Goal: Book appointment/travel/reservation

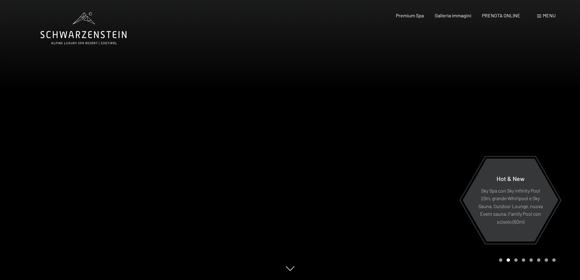
click at [557, 89] on div at bounding box center [435, 140] width 290 height 280
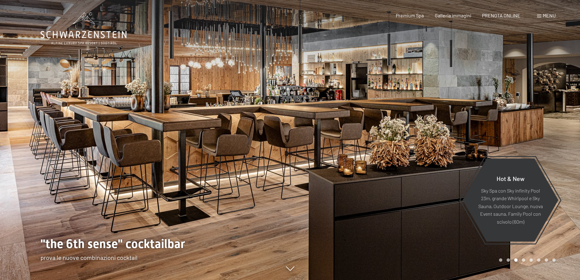
click at [557, 89] on div at bounding box center [435, 140] width 290 height 280
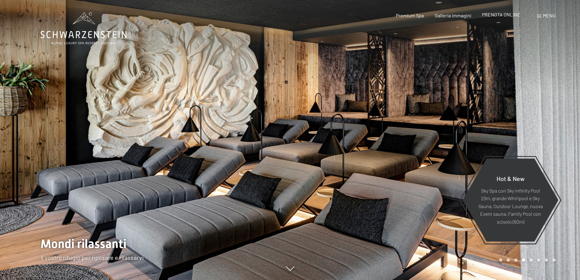
click at [513, 16] on span "PRENOTA ONLINE" at bounding box center [501, 15] width 38 height 6
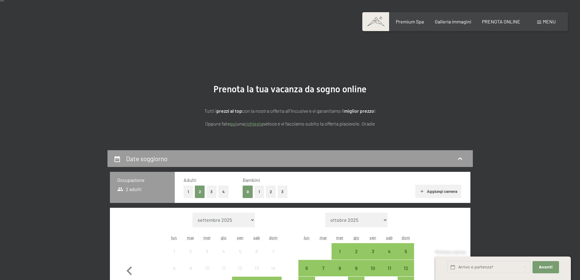
scroll to position [91, 0]
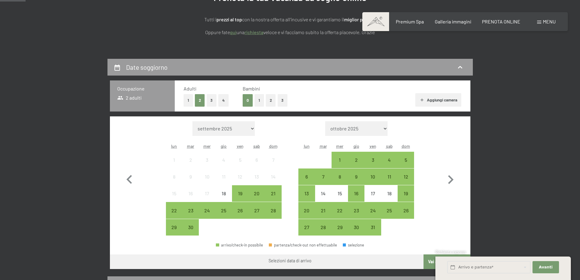
click at [269, 101] on button "2" at bounding box center [271, 100] width 10 height 12
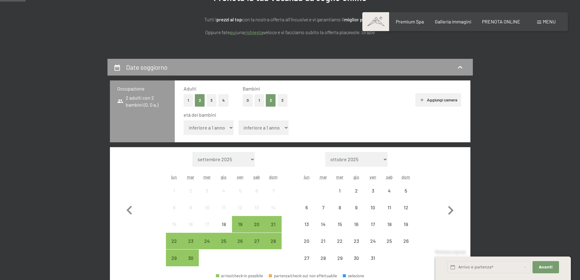
click at [214, 129] on select "inferiore a 1 anno 1 anno 2 anni 3 anni 4 anni 5 anni 6 anni 7 anni 8 anni 9 an…" at bounding box center [209, 127] width 50 height 15
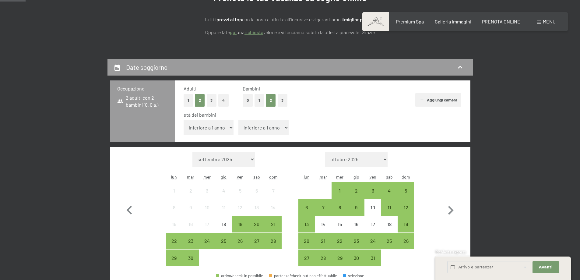
select select "11"
click at [184, 120] on select "inferiore a 1 anno 1 anno 2 anni 3 anni 4 anni 5 anni 6 anni 7 anni 8 anni 9 an…" at bounding box center [209, 127] width 50 height 15
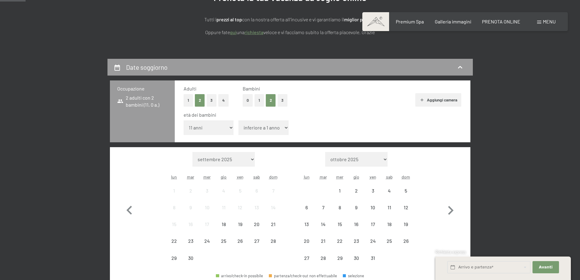
click at [275, 123] on select "inferiore a 1 anno 1 anno 2 anni 3 anni 4 anni 5 anni 6 anni 7 anni 8 anni 9 an…" at bounding box center [263, 127] width 50 height 15
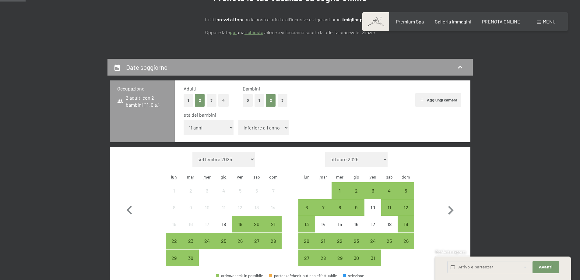
select select "3"
click at [238, 120] on select "inferiore a 1 anno 1 anno 2 anni 3 anni 4 anni 5 anni 6 anni 7 anni 8 anni 9 an…" at bounding box center [263, 127] width 50 height 15
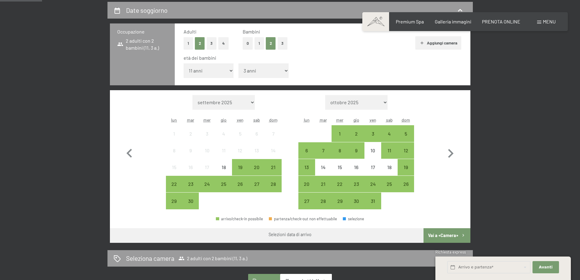
scroll to position [152, 0]
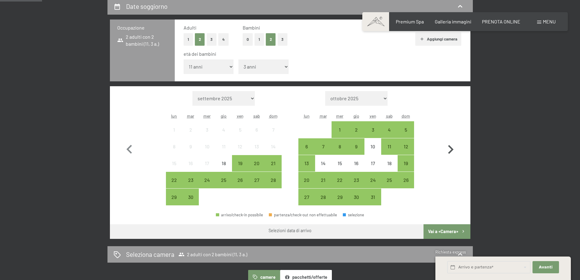
click at [452, 150] on icon "button" at bounding box center [450, 149] width 5 height 9
select select "2025-10-01"
select select "2025-11-01"
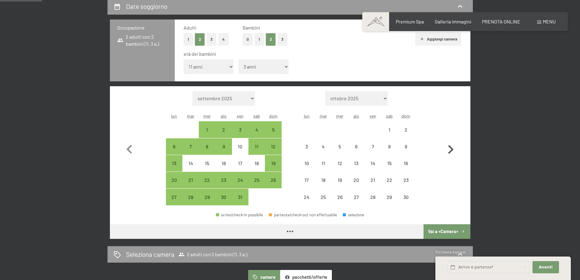
click at [452, 150] on icon "button" at bounding box center [450, 149] width 5 height 9
select select "2025-11-01"
select select "2025-12-01"
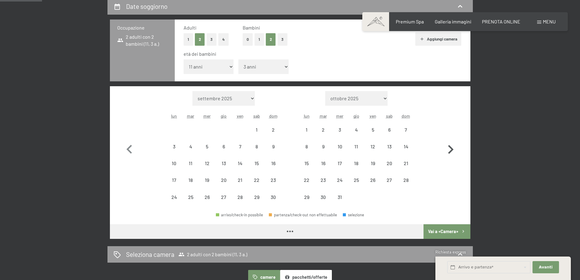
click at [452, 150] on icon "button" at bounding box center [450, 149] width 5 height 9
select select "2025-12-01"
select select "2026-01-01"
click at [452, 150] on icon "button" at bounding box center [450, 149] width 5 height 9
select select "2026-01-01"
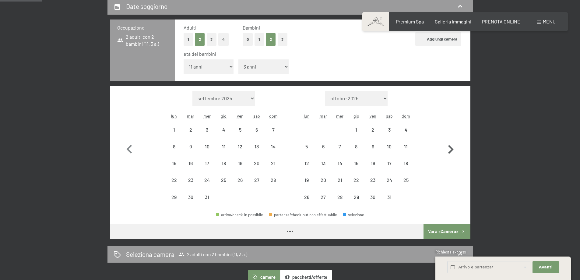
select select "2026-02-01"
click at [452, 150] on icon "button" at bounding box center [450, 149] width 5 height 9
select select "2026-02-01"
select select "2026-03-01"
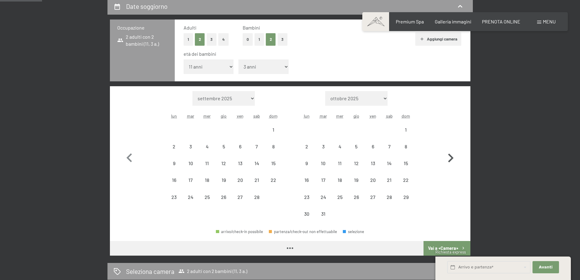
select select "2026-02-01"
select select "2026-03-01"
click at [452, 150] on icon "button" at bounding box center [451, 158] width 18 height 18
select select "2026-04-01"
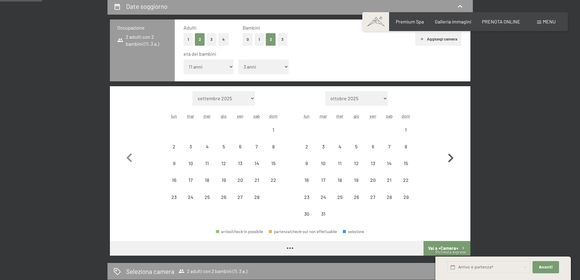
select select "2026-05-01"
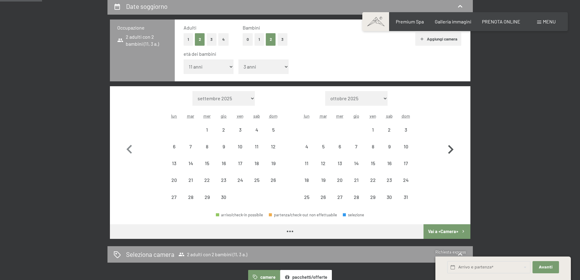
click at [452, 150] on icon "button" at bounding box center [450, 149] width 5 height 9
select select "2026-05-01"
select select "2026-06-01"
select select "2026-05-01"
select select "2026-06-01"
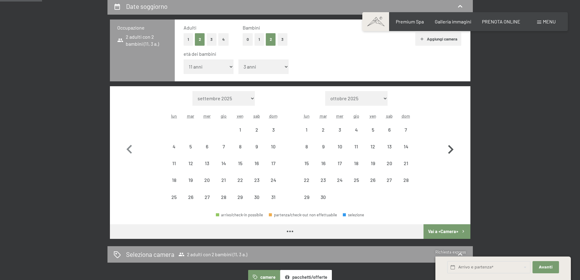
click at [452, 150] on icon "button" at bounding box center [450, 149] width 5 height 9
select select "2026-06-01"
select select "2026-07-01"
click at [452, 150] on icon "button" at bounding box center [450, 149] width 5 height 9
select select "2026-07-01"
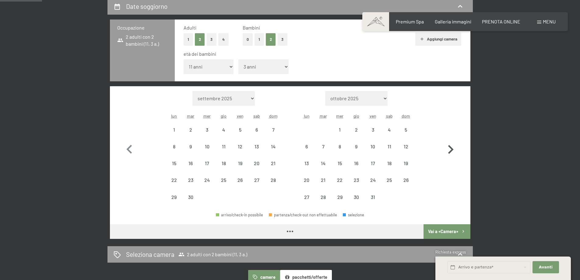
select select "2026-08-01"
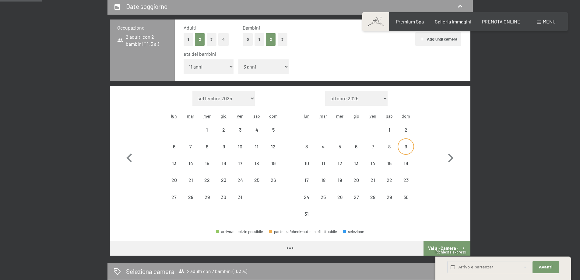
select select "2026-07-01"
select select "2026-08-01"
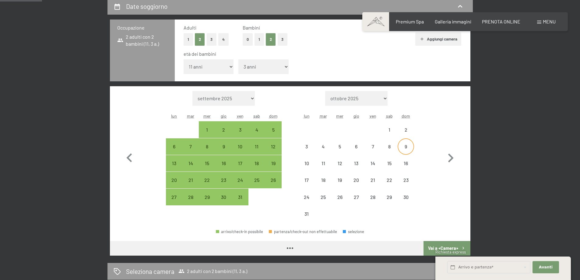
select select "2026-07-01"
select select "2026-08-01"
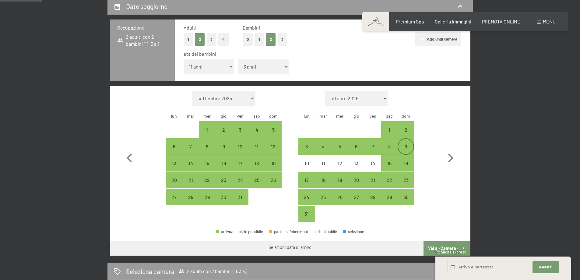
click at [408, 146] on div "9" at bounding box center [405, 151] width 15 height 15
select select "2026-07-01"
select select "2026-08-01"
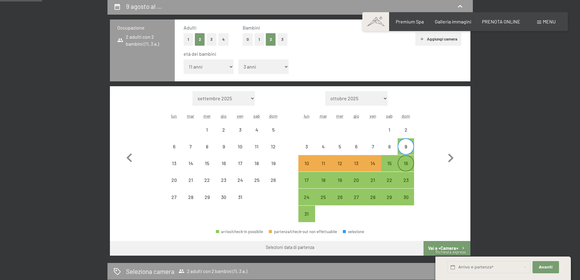
click at [408, 161] on div "16" at bounding box center [405, 168] width 15 height 15
select select "2026-07-01"
select select "2026-08-01"
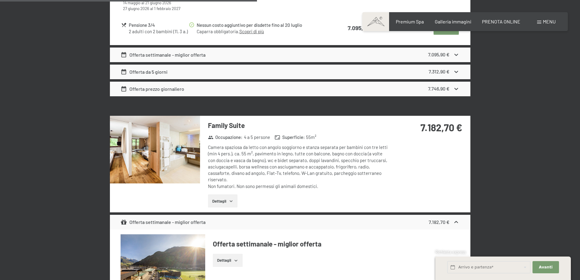
scroll to position [1279, 0]
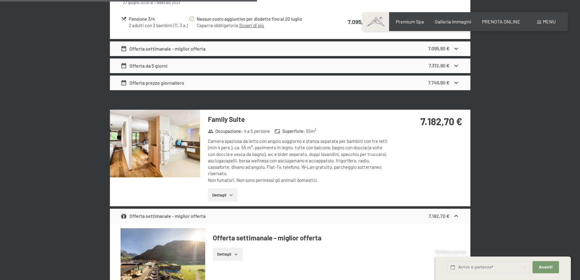
click at [234, 190] on button "Dettagli" at bounding box center [223, 194] width 30 height 13
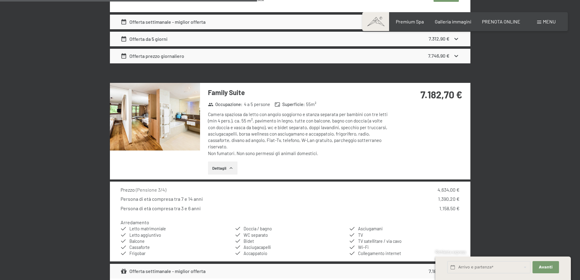
scroll to position [1340, 0]
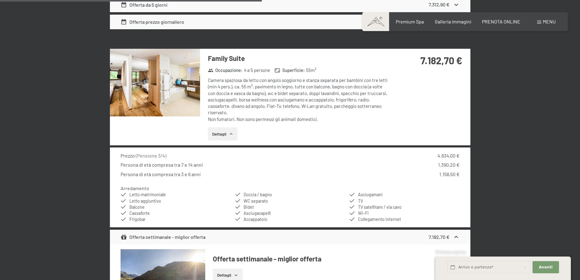
click at [167, 95] on img at bounding box center [155, 83] width 90 height 68
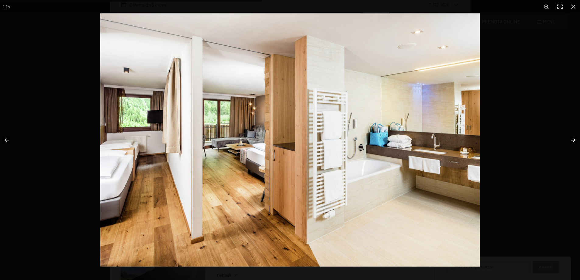
click at [574, 139] on button "button" at bounding box center [569, 140] width 21 height 30
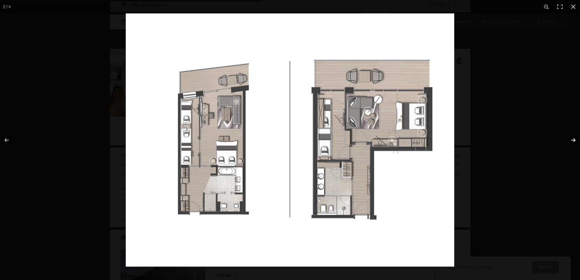
click at [574, 139] on button "button" at bounding box center [569, 140] width 21 height 30
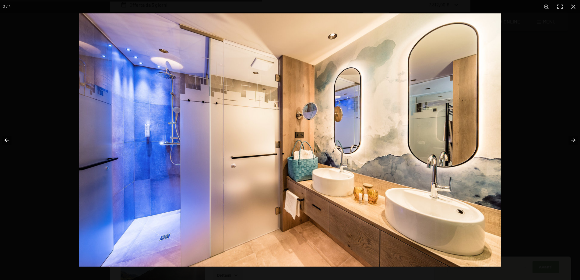
click at [9, 138] on button "button" at bounding box center [10, 140] width 21 height 30
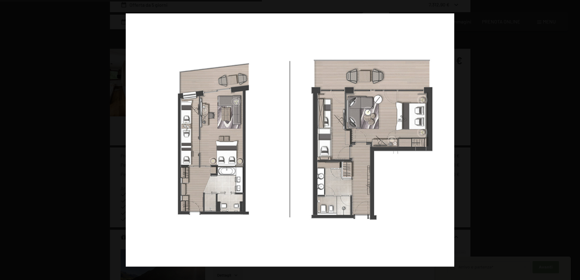
click at [9, 138] on button "button" at bounding box center [10, 140] width 21 height 30
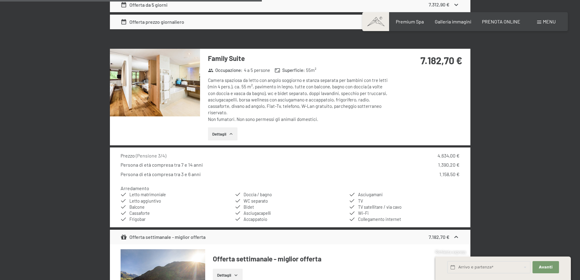
click at [0, 0] on button "button" at bounding box center [0, 0] width 0 height 0
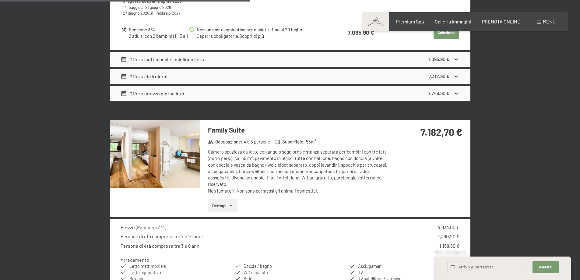
scroll to position [1279, 0]
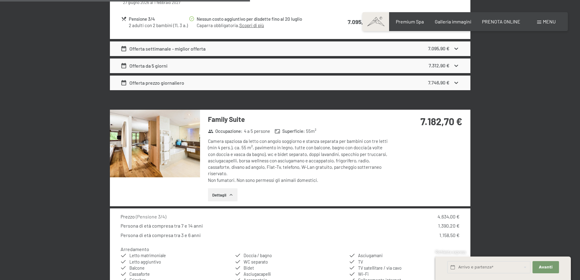
click at [220, 199] on button "Dettagli" at bounding box center [223, 194] width 30 height 13
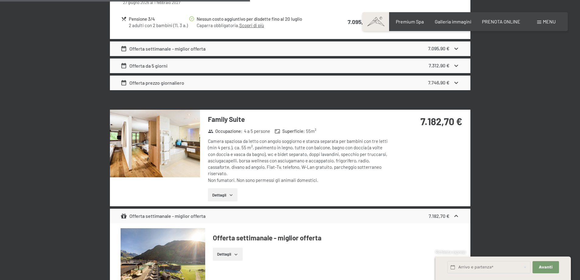
click at [220, 192] on button "Dettagli" at bounding box center [223, 194] width 30 height 13
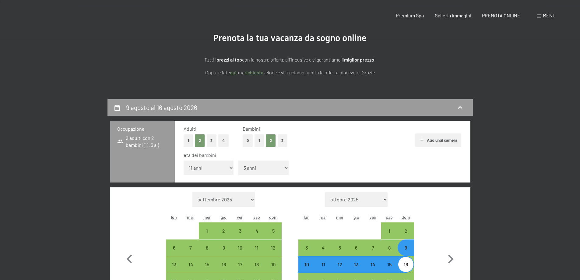
scroll to position [0, 0]
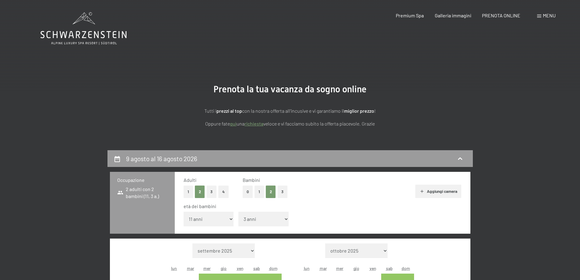
click at [451, 19] on div "Prenotazione Richiesta Premium Spa Galleria immagini PRENOTA ONLINE Menu DE IT …" at bounding box center [465, 15] width 181 height 7
click at [451, 16] on span "Galleria immagini" at bounding box center [453, 15] width 37 height 6
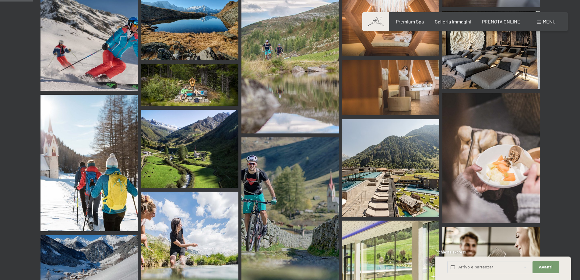
scroll to position [457, 0]
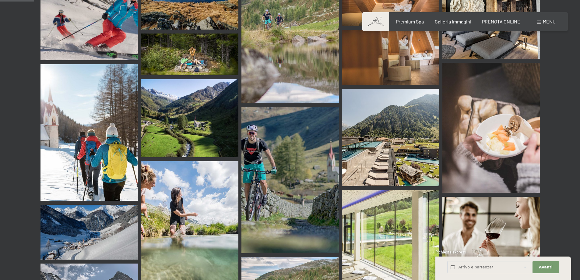
click at [390, 125] on img at bounding box center [390, 137] width 97 height 97
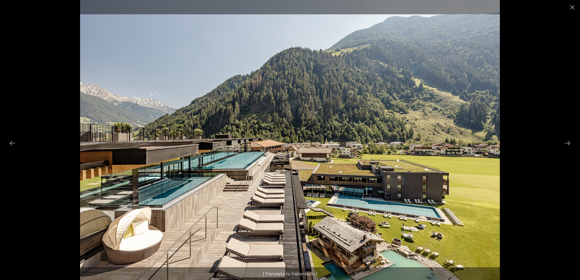
click at [542, 151] on div at bounding box center [290, 140] width 580 height 280
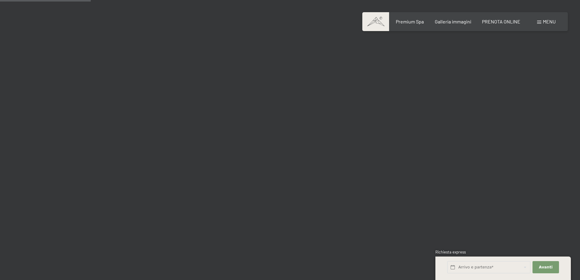
scroll to position [1401, 0]
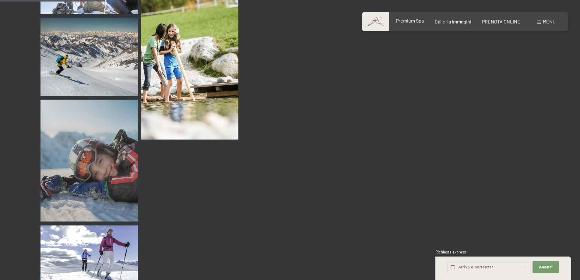
click at [417, 23] on span "Premium Spa" at bounding box center [410, 21] width 28 height 6
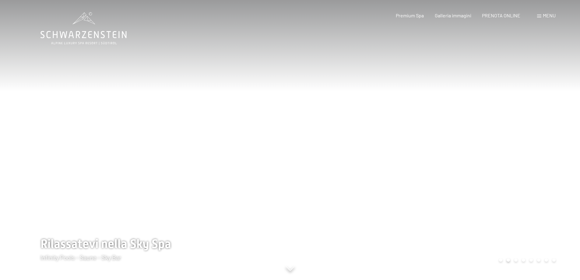
click at [95, 47] on div at bounding box center [145, 140] width 290 height 280
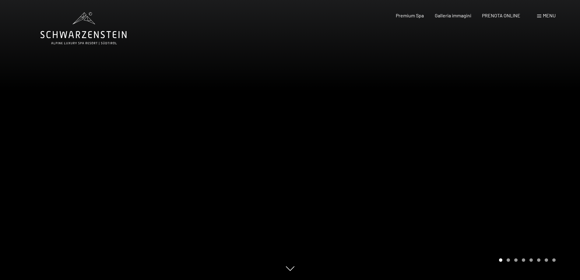
click at [191, 148] on div at bounding box center [145, 140] width 290 height 280
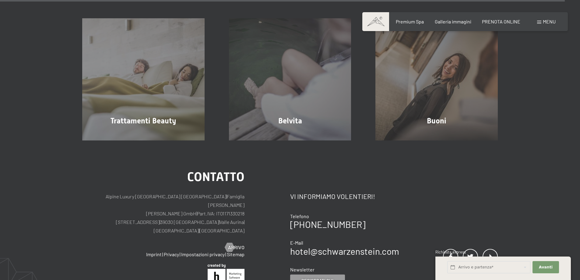
scroll to position [3872, 0]
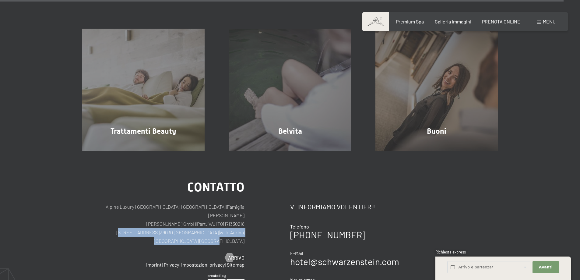
drag, startPoint x: 248, startPoint y: 185, endPoint x: 115, endPoint y: 185, distance: 133.1
click at [115, 185] on div "Contatto Alpine Luxury SPA Resort SCHWARZENSTEIN | Famiglia Zimmerhofer Otmar Z…" at bounding box center [186, 239] width 208 height 116
copy p "Via del paese 11 | 39030 Lutago | Valle Aurina | Alto Adige | Italia"
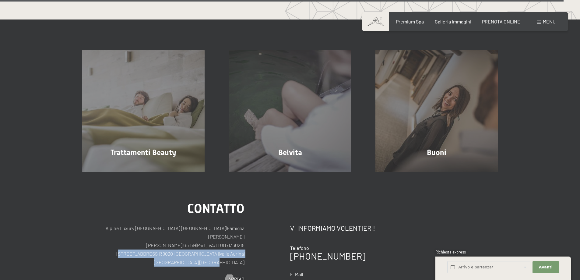
scroll to position [3874, 0]
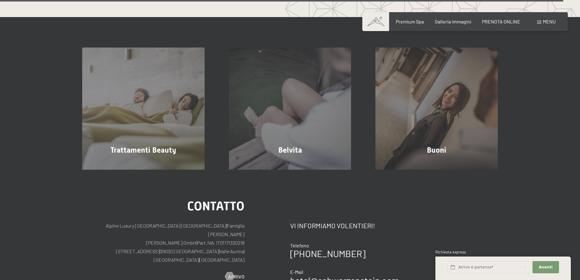
click at [570, 81] on div "Trattamenti Beauty mostra altro Belvita mostra altro Buoni mostra altro" at bounding box center [290, 93] width 580 height 153
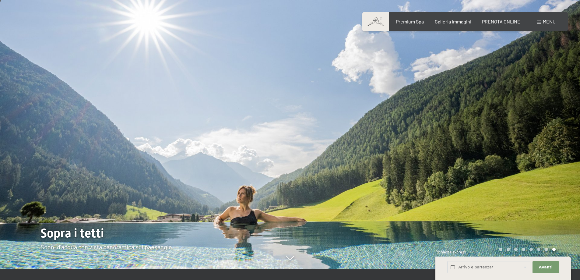
scroll to position [0, 0]
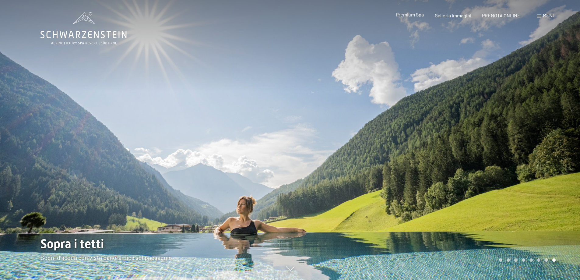
click at [410, 14] on span "Premium Spa" at bounding box center [410, 15] width 28 height 6
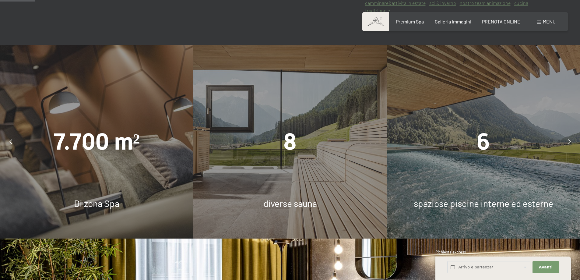
scroll to position [426, 0]
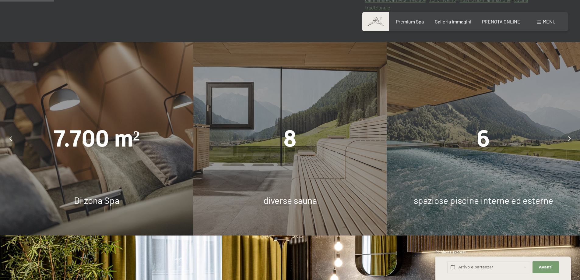
click at [345, 171] on div "8 diverse sauna" at bounding box center [289, 138] width 193 height 193
click at [163, 170] on div "7.700 m² Di zona Spa" at bounding box center [96, 138] width 193 height 193
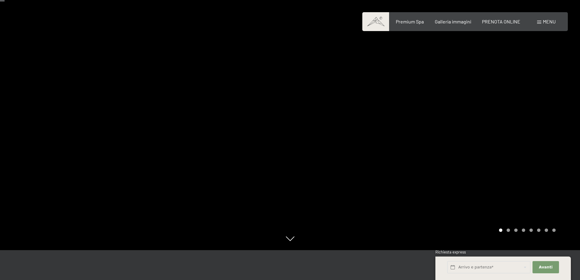
scroll to position [0, 0]
